Goal: Transaction & Acquisition: Purchase product/service

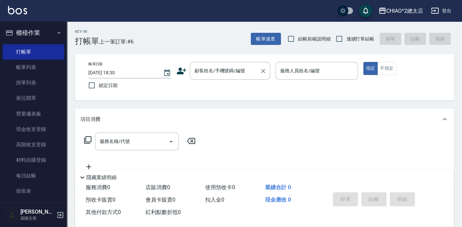
click at [239, 72] on input "顧客姓名/手機號碼/編號" at bounding box center [225, 71] width 64 height 12
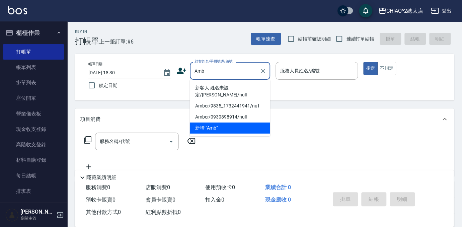
click at [240, 86] on li "新客人 姓名未設定/[PERSON_NAME]/null" at bounding box center [230, 91] width 80 height 18
type input "新客人 姓名未設定/[PERSON_NAME]/null"
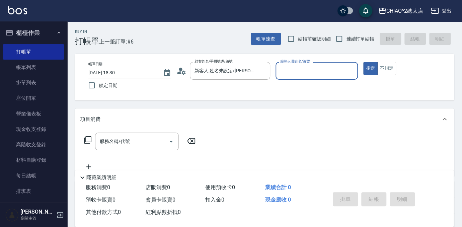
click at [282, 72] on input "服務人員姓名/編號" at bounding box center [316, 71] width 77 height 12
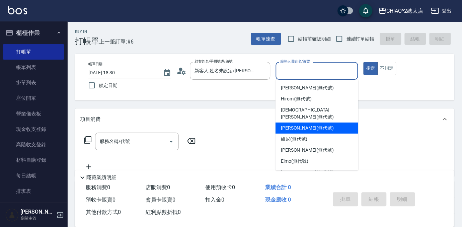
click at [317, 125] on span "[PERSON_NAME] (無代號)" at bounding box center [307, 128] width 53 height 7
type input "[PERSON_NAME](無代號)"
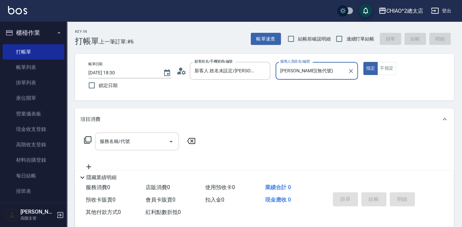
click at [149, 140] on input "服務名稱/代號" at bounding box center [132, 142] width 68 height 12
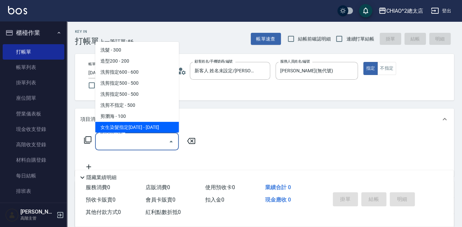
click at [147, 127] on span "女生染髮指定[DATE] - [DATE]" at bounding box center [137, 127] width 84 height 11
type input "女生染髮指定2000(103113)"
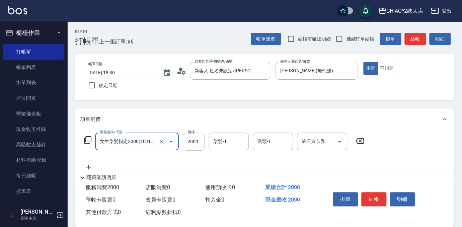
click at [200, 144] on input "2000" at bounding box center [194, 142] width 22 height 18
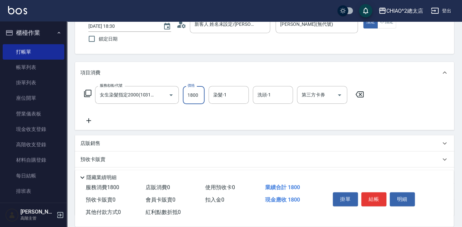
scroll to position [98, 0]
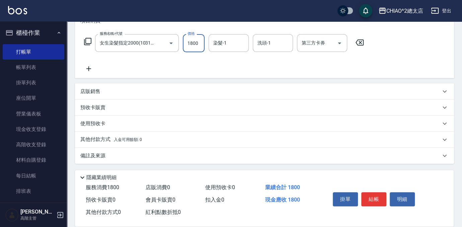
type input "1800"
click at [105, 94] on div "店販銷售" at bounding box center [260, 91] width 360 height 7
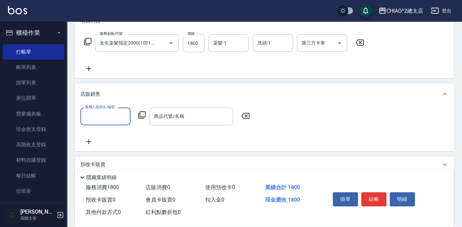
scroll to position [0, 0]
click at [114, 115] on input "服務人員姓名/編號" at bounding box center [105, 116] width 44 height 12
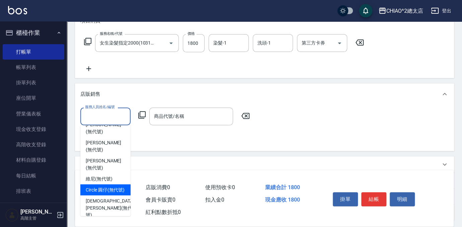
scroll to position [30, 0]
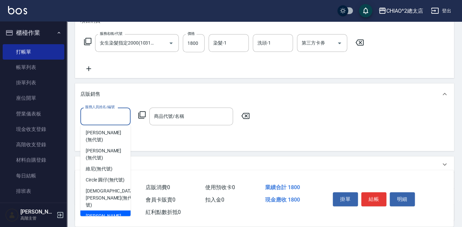
click at [112, 212] on span "[PERSON_NAME] (無代號)" at bounding box center [105, 219] width 39 height 14
type input "[PERSON_NAME](無代號)"
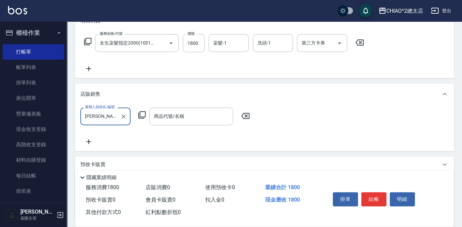
click at [141, 116] on icon at bounding box center [142, 115] width 8 height 8
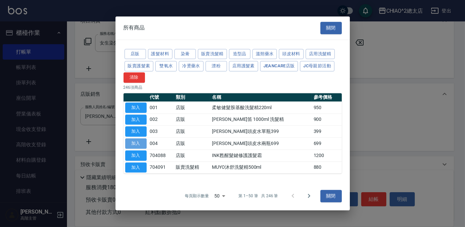
click at [136, 143] on button "加入" at bounding box center [135, 143] width 21 height 10
type input "[PERSON_NAME]頭皮水兩瓶699"
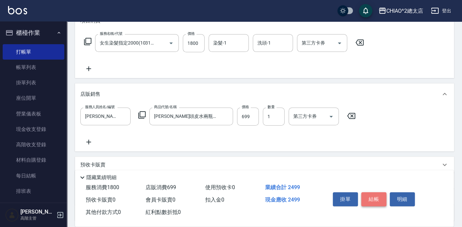
click at [382, 195] on button "結帳" at bounding box center [373, 199] width 25 height 14
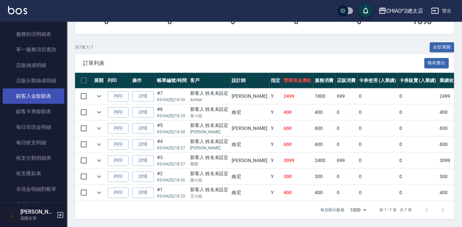
scroll to position [639, 0]
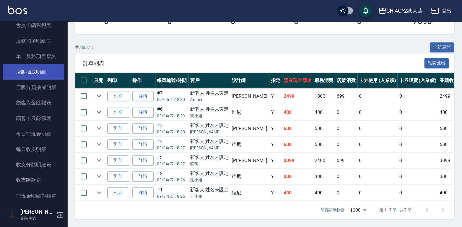
click at [37, 74] on link "店販抽成明細" at bounding box center [34, 71] width 62 height 15
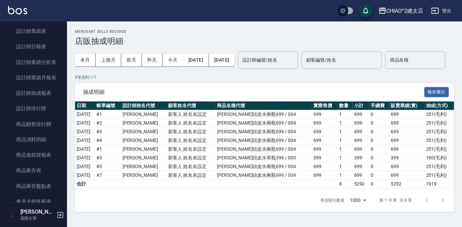
scroll to position [426, 0]
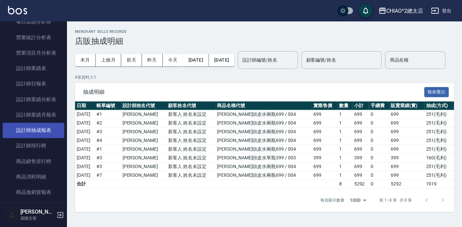
click at [42, 133] on link "設計師抽成報表" at bounding box center [34, 130] width 62 height 15
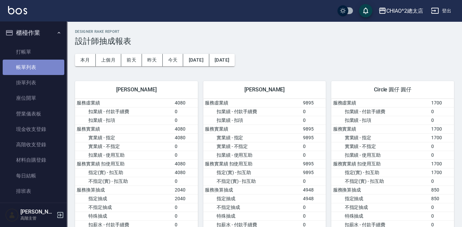
click at [38, 70] on link "帳單列表" at bounding box center [34, 67] width 62 height 15
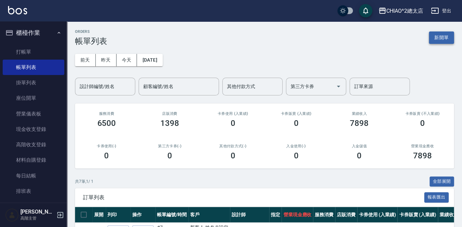
click at [439, 39] on button "新開單" at bounding box center [441, 37] width 25 height 12
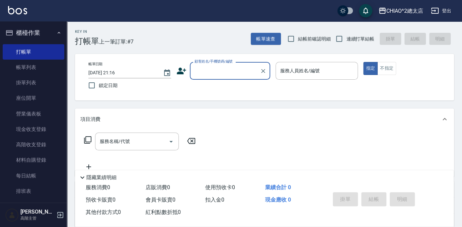
click at [245, 74] on input "顧客姓名/手機號碼/編號" at bounding box center [225, 71] width 64 height 12
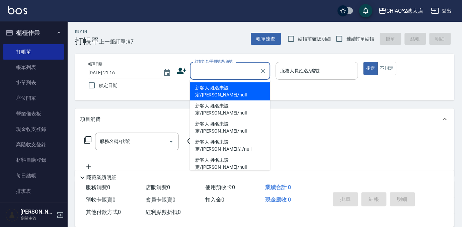
type input "a"
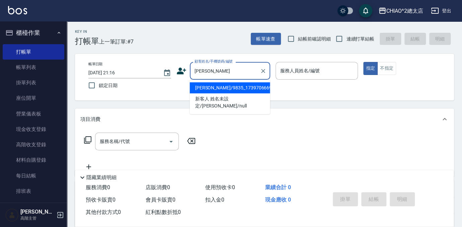
click at [225, 88] on li "[PERSON_NAME]/9835_1739706669/null" at bounding box center [230, 87] width 80 height 11
type input "[PERSON_NAME]/9835_1739706669/null"
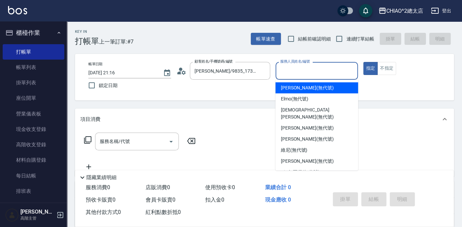
click at [314, 75] on input "服務人員姓名/編號" at bounding box center [316, 71] width 77 height 12
click at [323, 88] on div "[PERSON_NAME] (無代號)" at bounding box center [316, 87] width 83 height 11
type input "[PERSON_NAME](無代號)"
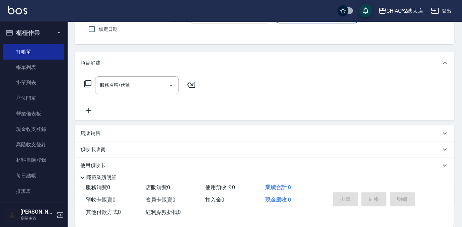
scroll to position [98, 0]
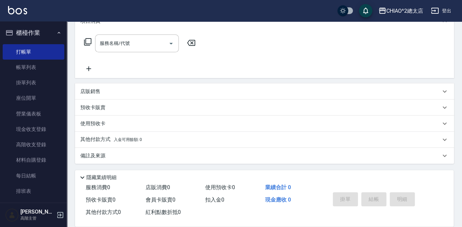
click at [99, 92] on p "店販銷售" at bounding box center [90, 91] width 20 height 7
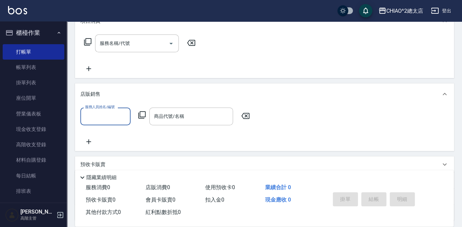
scroll to position [0, 0]
click at [112, 116] on input "服務人員姓名/編號" at bounding box center [105, 116] width 44 height 12
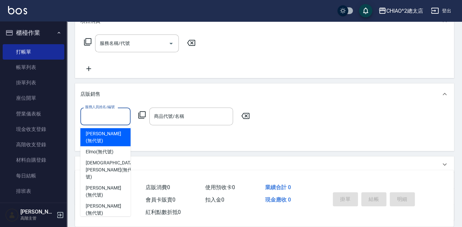
click at [114, 129] on div "[PERSON_NAME] (無代號)" at bounding box center [105, 137] width 50 height 18
type input "[PERSON_NAME](無代號)"
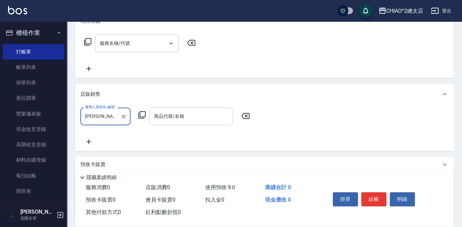
click at [166, 114] on input "商品代號/名稱" at bounding box center [191, 116] width 78 height 12
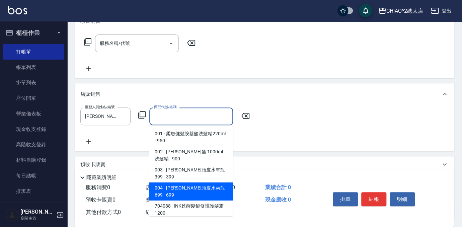
click at [209, 182] on span "004 - [PERSON_NAME]頭皮水兩瓶699 - 699" at bounding box center [191, 191] width 84 height 18
type input "[PERSON_NAME]頭皮水兩瓶699"
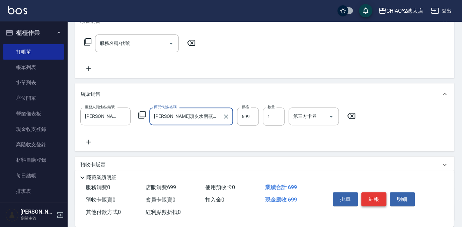
click at [371, 192] on button "結帳" at bounding box center [373, 199] width 25 height 14
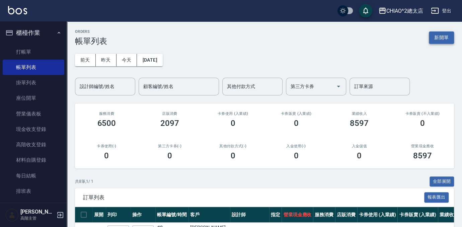
click at [444, 37] on button "新開單" at bounding box center [441, 37] width 25 height 12
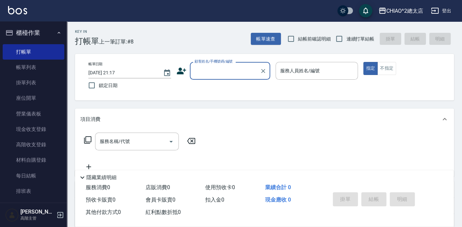
type input "x"
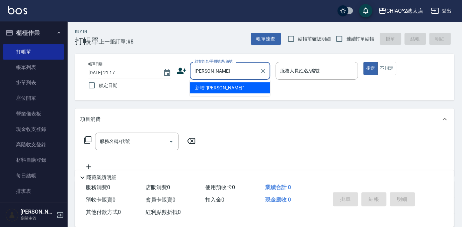
type input "[PERSON_NAME]"
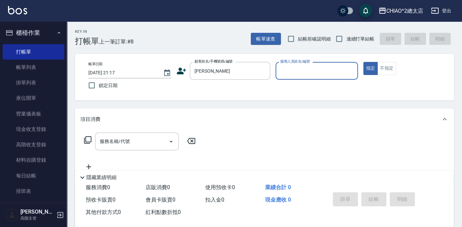
click at [308, 66] on input "服務人員姓名/編號" at bounding box center [316, 71] width 77 height 12
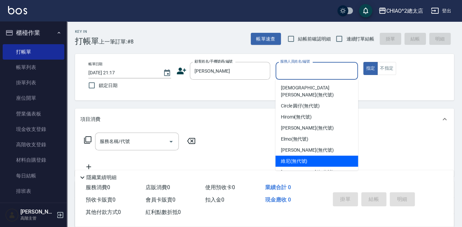
click at [318, 156] on div "維尼 (無代號)" at bounding box center [316, 161] width 83 height 11
type input "維尼(無代號)"
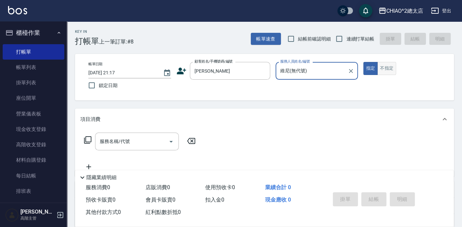
click at [391, 69] on button "不指定" at bounding box center [386, 68] width 19 height 13
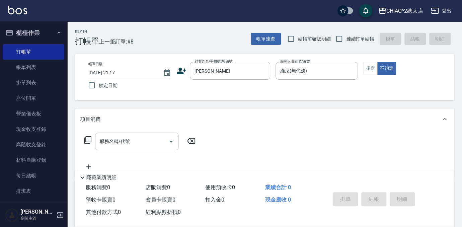
click at [138, 147] on div "服務名稱/代號" at bounding box center [137, 142] width 84 height 18
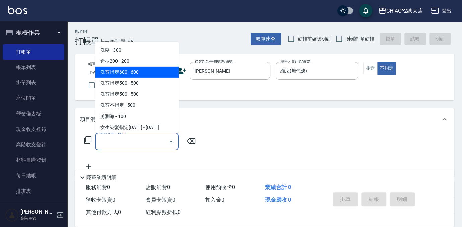
click at [149, 75] on span "洗剪指定600 - 600" at bounding box center [137, 72] width 84 height 11
type input "洗剪指定600(103107)"
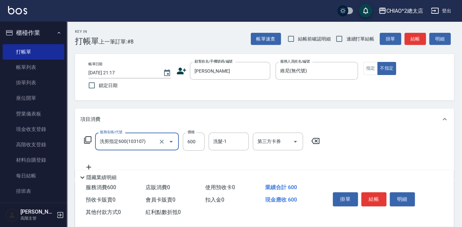
click at [376, 193] on button "結帳" at bounding box center [373, 199] width 25 height 14
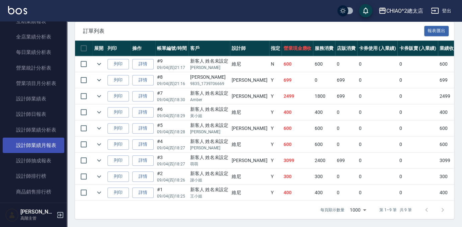
scroll to position [456, 0]
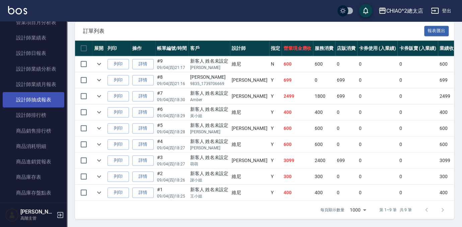
click at [46, 100] on link "設計師抽成報表" at bounding box center [34, 99] width 62 height 15
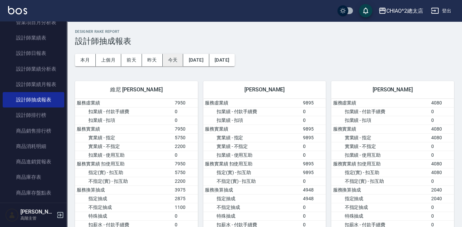
click at [172, 59] on button "今天" at bounding box center [173, 60] width 21 height 12
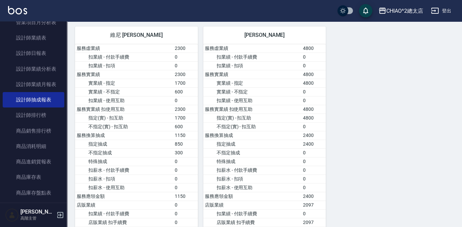
scroll to position [61, 0]
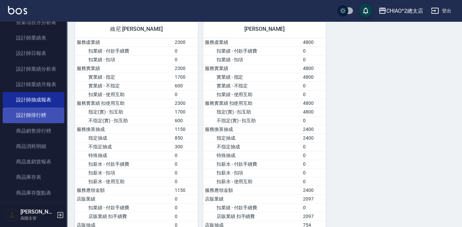
click at [39, 119] on link "設計師排行榜" at bounding box center [34, 114] width 62 height 15
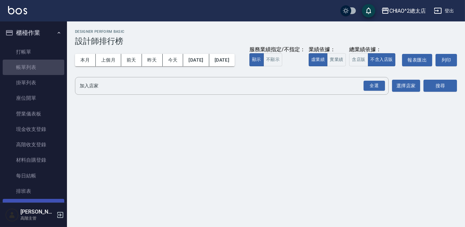
click at [37, 71] on link "帳單列表" at bounding box center [34, 67] width 62 height 15
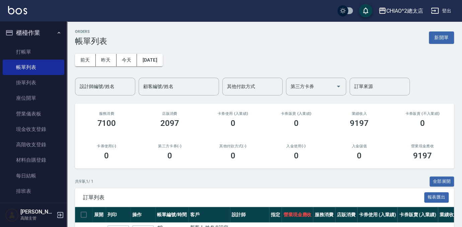
click at [260, 115] on div "卡券使用 (入業績) 0" at bounding box center [232, 119] width 63 height 32
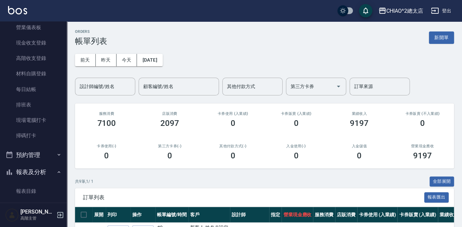
scroll to position [182, 0]
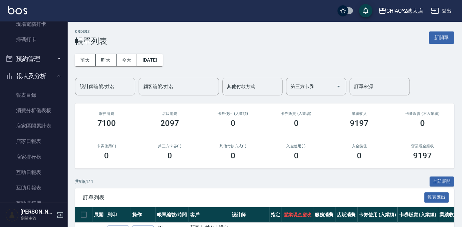
click at [45, 60] on button "預約管理" at bounding box center [34, 58] width 62 height 17
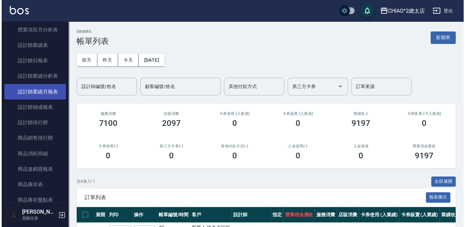
scroll to position [487, 0]
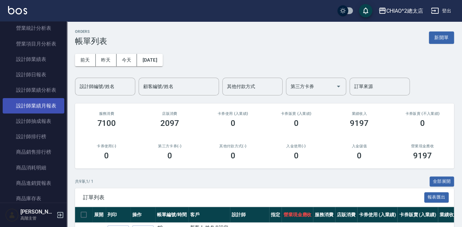
click at [37, 106] on link "設計師業績月報表" at bounding box center [34, 105] width 62 height 15
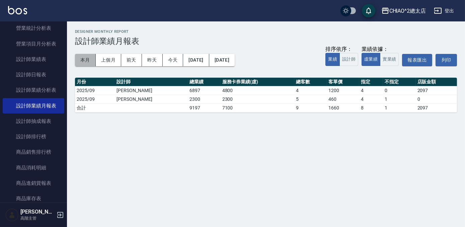
click at [90, 57] on button "本月" at bounding box center [85, 60] width 21 height 12
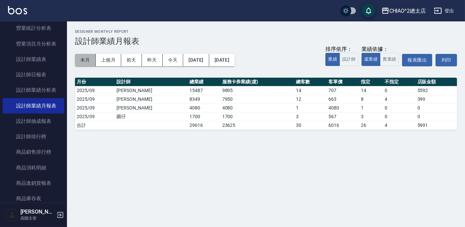
click at [87, 60] on button "本月" at bounding box center [85, 60] width 21 height 12
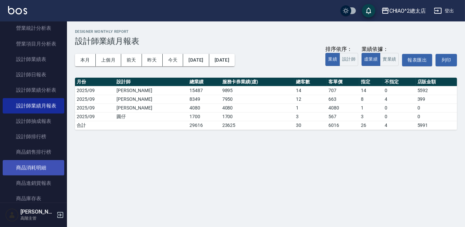
scroll to position [517, 0]
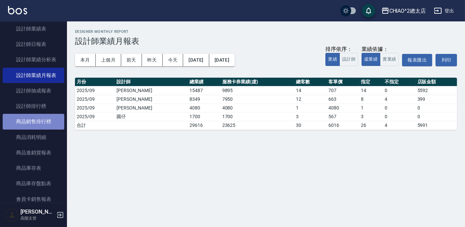
click at [48, 121] on link "商品銷售排行榜" at bounding box center [34, 121] width 62 height 15
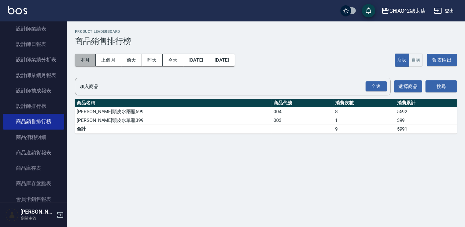
click at [86, 60] on button "本月" at bounding box center [85, 60] width 21 height 12
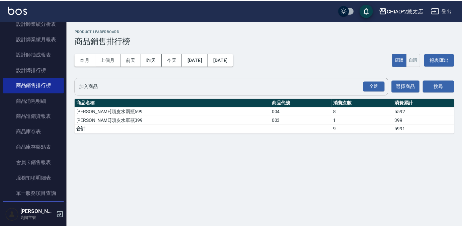
scroll to position [548, 0]
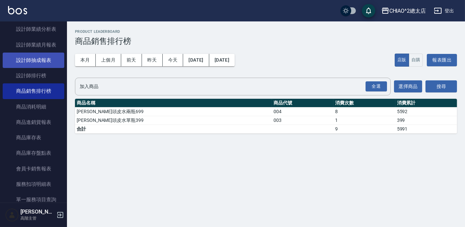
click at [30, 65] on link "設計師抽成報表" at bounding box center [34, 60] width 62 height 15
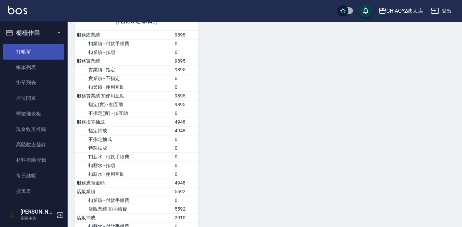
click at [32, 54] on link "打帳單" at bounding box center [34, 51] width 62 height 15
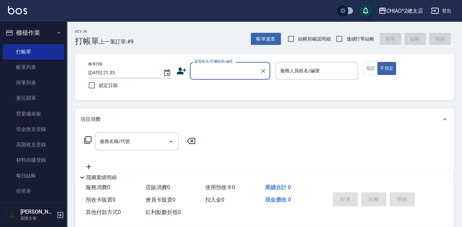
click at [211, 68] on input "顧客姓名/手機號碼/編號" at bounding box center [225, 71] width 64 height 12
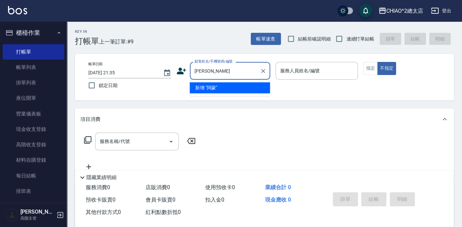
type input "[PERSON_NAME]"
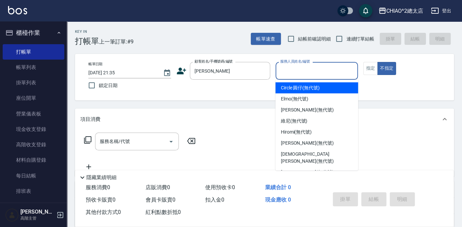
click at [304, 65] on input "服務人員姓名/編號" at bounding box center [316, 71] width 77 height 12
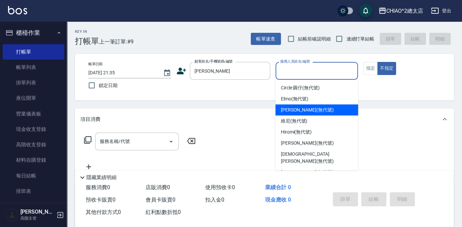
click at [325, 110] on div "[PERSON_NAME] (無代號)" at bounding box center [316, 109] width 83 height 11
type input "[PERSON_NAME](無代號)"
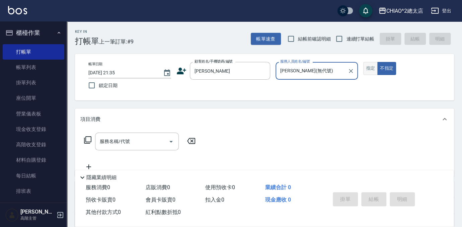
click at [375, 69] on button "指定" at bounding box center [370, 68] width 14 height 13
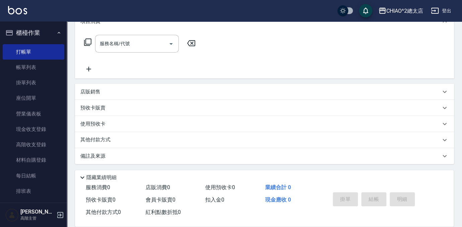
scroll to position [98, 0]
click at [111, 89] on div "店販銷售" at bounding box center [260, 91] width 360 height 7
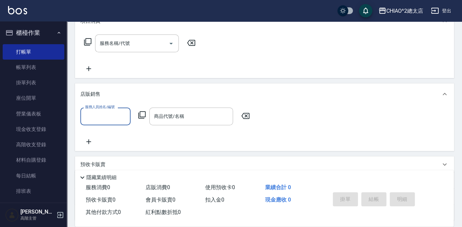
scroll to position [0, 0]
click at [112, 113] on input "服務人員姓名/編號" at bounding box center [105, 116] width 44 height 12
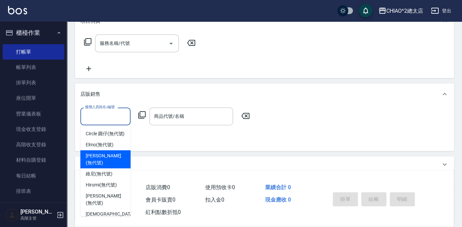
click at [107, 165] on span "[PERSON_NAME] (無代號)" at bounding box center [105, 159] width 39 height 14
type input "[PERSON_NAME](無代號)"
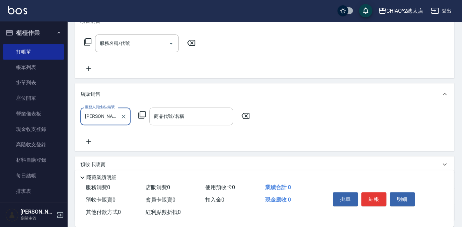
click at [169, 120] on input "商品代號/名稱" at bounding box center [191, 116] width 78 height 12
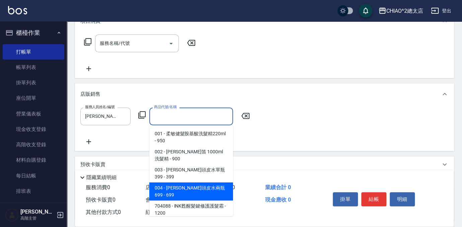
click at [193, 182] on span "004 - [PERSON_NAME]頭皮水兩瓶699 - 699" at bounding box center [191, 191] width 84 height 18
type input "[PERSON_NAME]頭皮水兩瓶699"
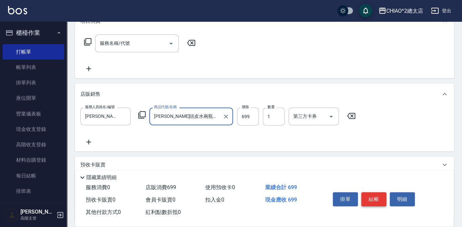
click at [376, 196] on button "結帳" at bounding box center [373, 199] width 25 height 14
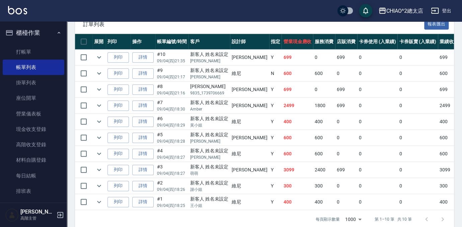
scroll to position [182, 0]
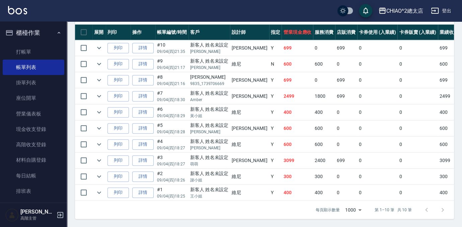
click at [144, 47] on link "詳情" at bounding box center [142, 48] width 21 height 10
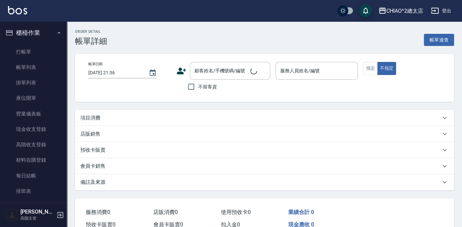
type input "[DATE] 21:35"
type input "[PERSON_NAME](無代號)"
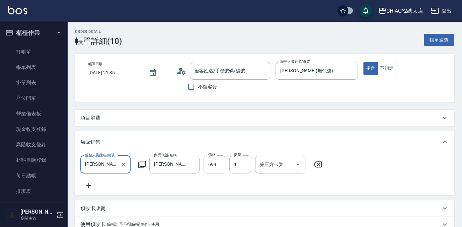
type input "新客人 姓名未設定/阿蒙/null"
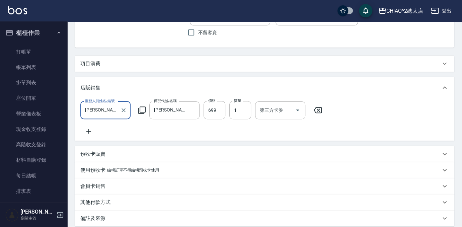
scroll to position [65, 0]
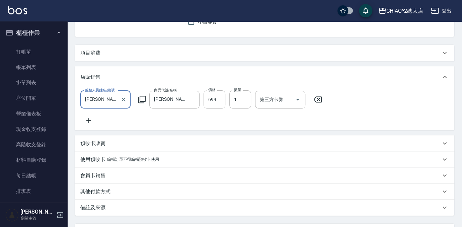
click at [156, 195] on div "其他付款方式" at bounding box center [260, 191] width 360 height 7
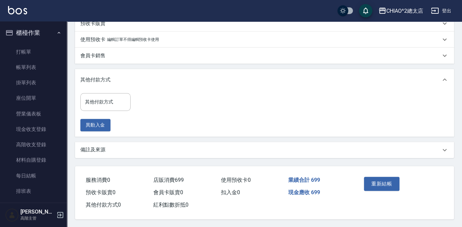
scroll to position [186, 0]
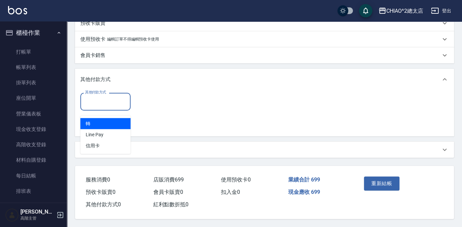
click at [107, 105] on input "其他付款方式" at bounding box center [105, 102] width 44 height 12
click at [112, 123] on span "轉" at bounding box center [105, 123] width 50 height 11
type input "轉"
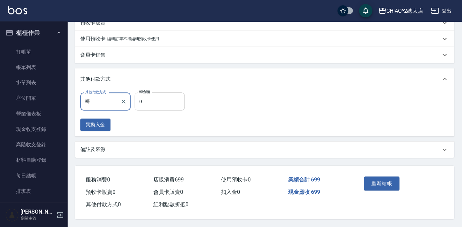
click at [149, 107] on input "0" at bounding box center [160, 101] width 50 height 18
type input "699"
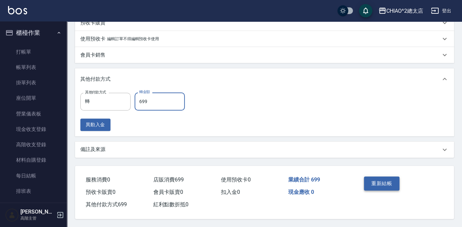
click at [381, 184] on button "重新結帳" at bounding box center [381, 183] width 35 height 14
click at [381, 184] on div "重新結帳" at bounding box center [380, 188] width 38 height 29
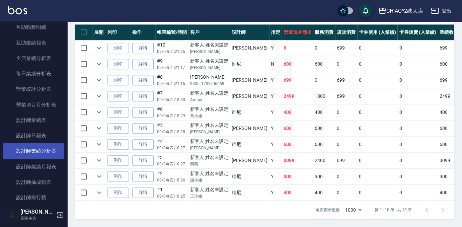
scroll to position [456, 0]
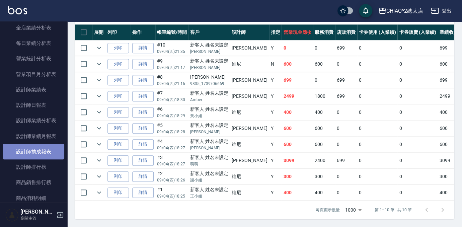
click at [49, 153] on link "設計師抽成報表" at bounding box center [34, 151] width 62 height 15
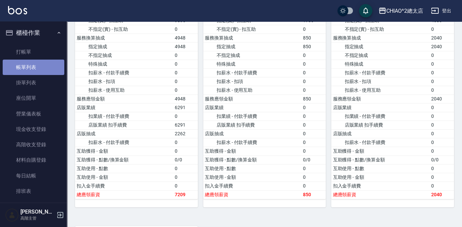
click at [41, 73] on link "帳單列表" at bounding box center [34, 67] width 62 height 15
